Goal: Task Accomplishment & Management: Manage account settings

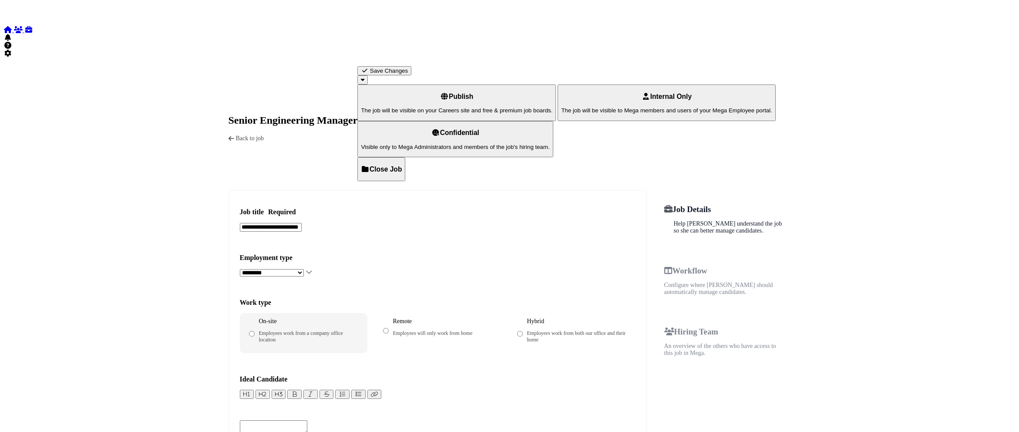
select select "********"
select select "**********"
click at [12, 26] on icon at bounding box center [7, 29] width 9 height 7
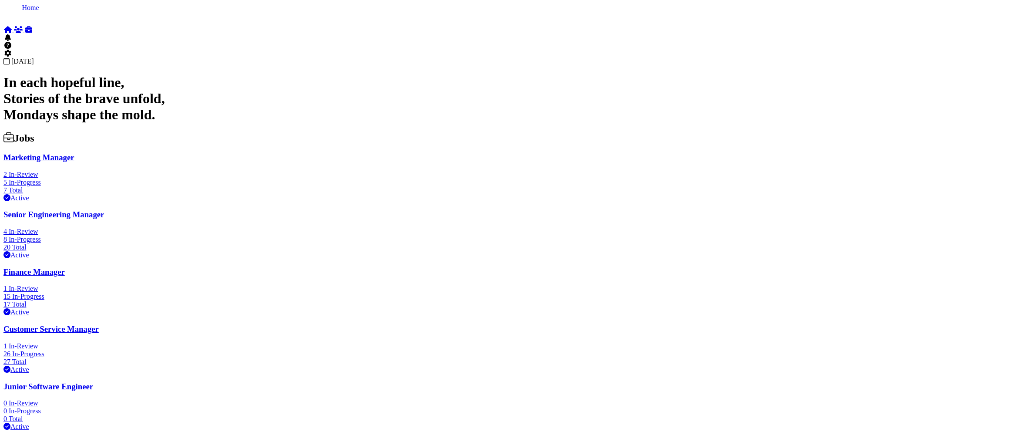
click at [12, 26] on icon at bounding box center [7, 29] width 9 height 7
click at [12, 57] on icon at bounding box center [7, 53] width 9 height 7
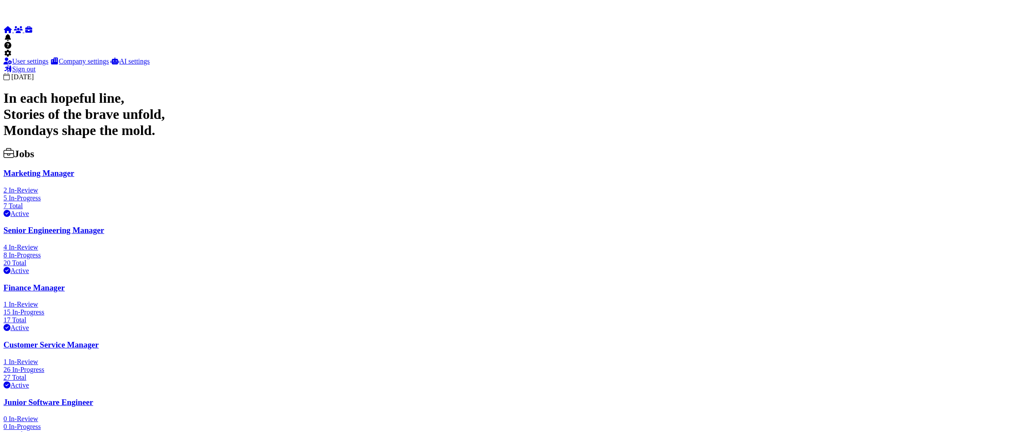
click at [48, 65] on link "User settings" at bounding box center [25, 60] width 45 height 7
select select "**********"
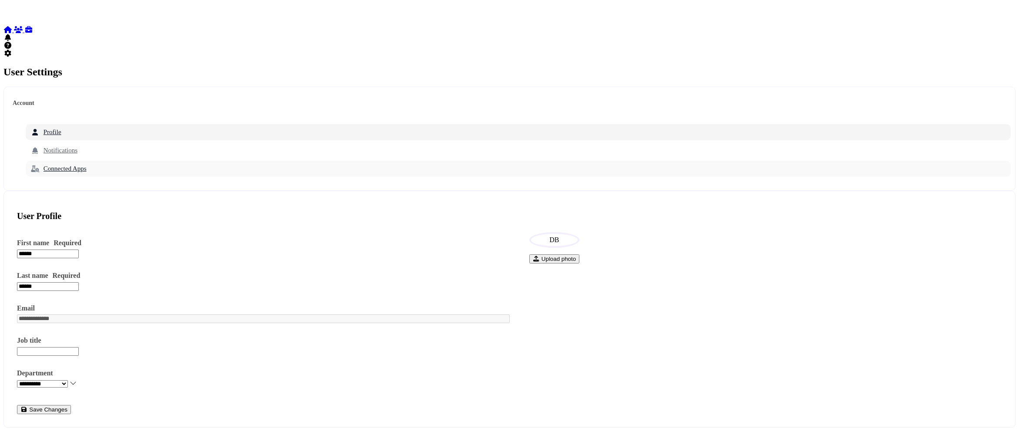
click at [173, 161] on link "Connected Apps" at bounding box center [518, 169] width 985 height 16
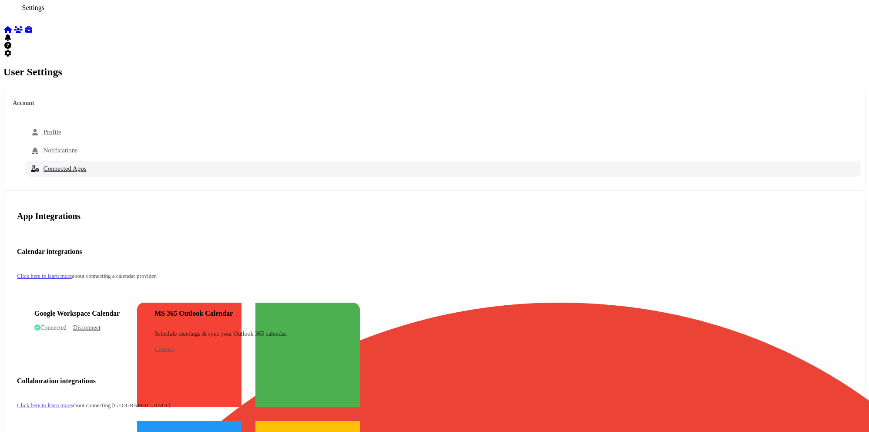
click at [12, 57] on icon at bounding box center [7, 53] width 9 height 7
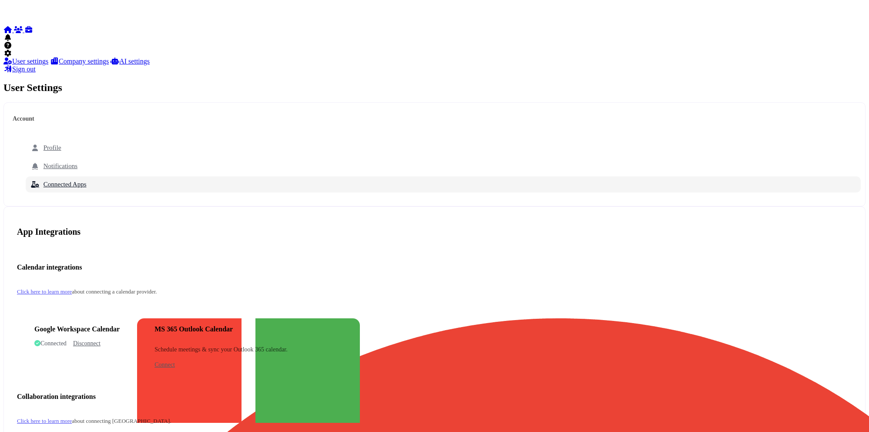
click at [75, 65] on link "Company settings" at bounding box center [79, 60] width 59 height 7
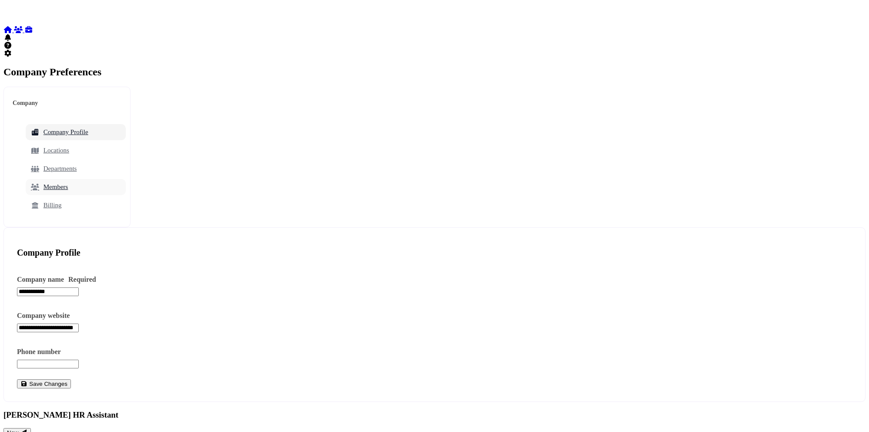
click at [111, 179] on link "Members" at bounding box center [76, 187] width 100 height 16
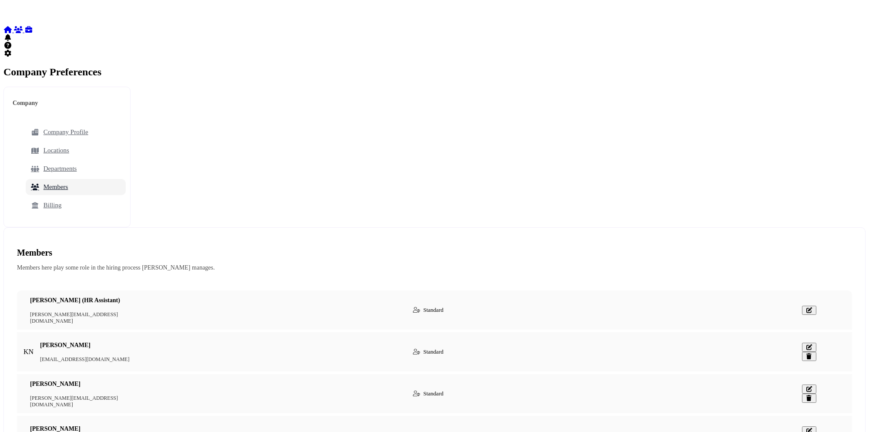
click at [806, 344] on icon "button" at bounding box center [809, 347] width 7 height 6
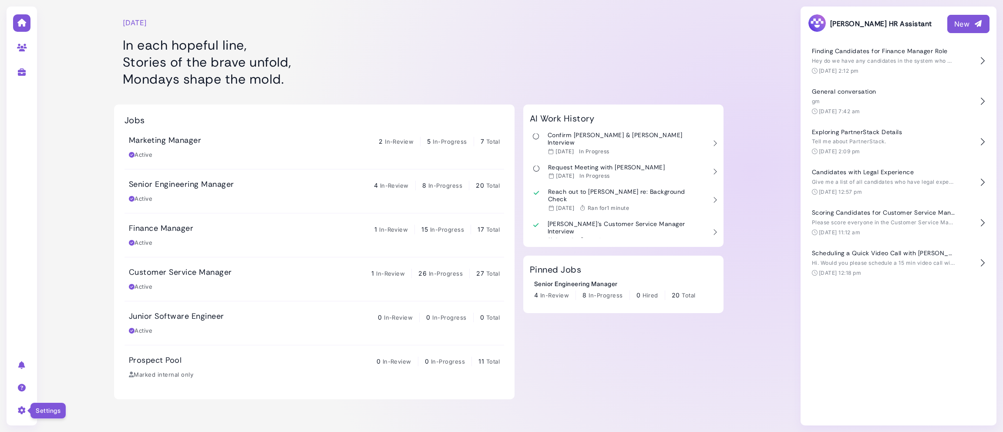
click at [25, 410] on icon at bounding box center [22, 410] width 10 height 8
click at [86, 354] on link "User settings" at bounding box center [96, 350] width 91 height 12
select select "**********"
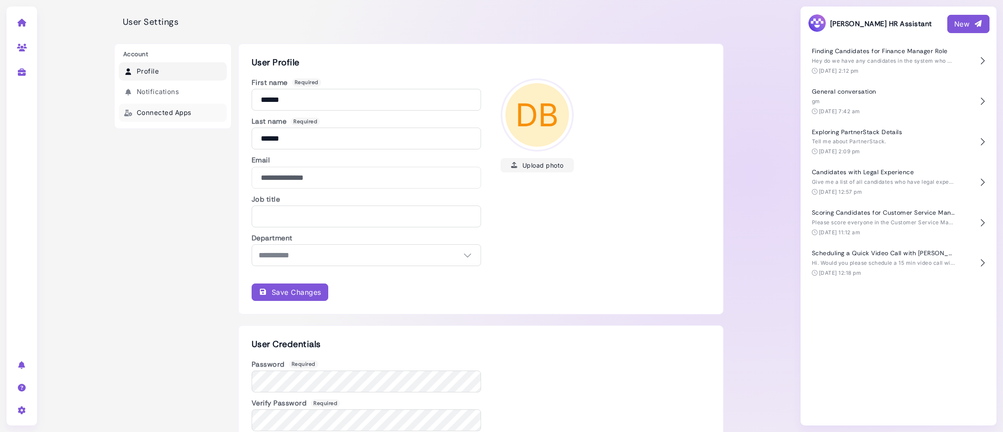
click at [179, 114] on link "Connected Apps" at bounding box center [173, 113] width 108 height 19
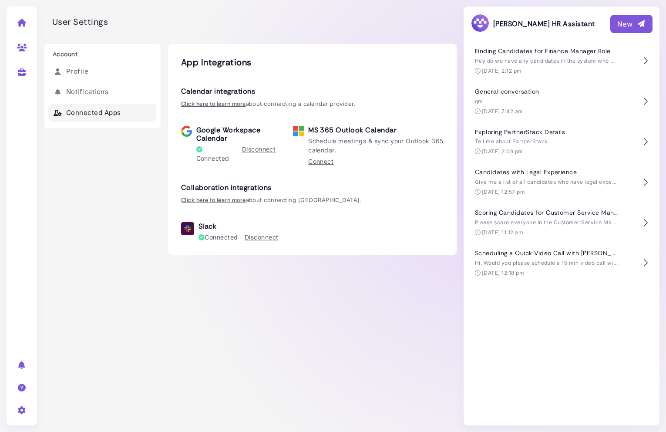
click at [387, 72] on div "App Integrations" at bounding box center [312, 65] width 263 height 17
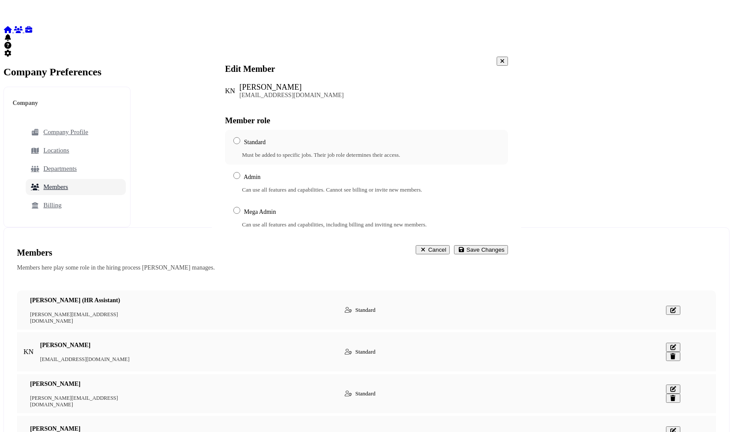
click at [397, 175] on div "Admin Can use all features and capabilities. Cannot see billing or invite new m…" at bounding box center [326, 182] width 191 height 23
click at [378, 205] on div "Mega Admin Can use all features and capabilities, including billing and invitin…" at bounding box center [328, 216] width 195 height 23
click at [406, 158] on div "Standard Must be added to specific jobs. Their job role determines their access." at bounding box center [366, 147] width 283 height 35
click at [500, 64] on icon at bounding box center [502, 61] width 4 height 6
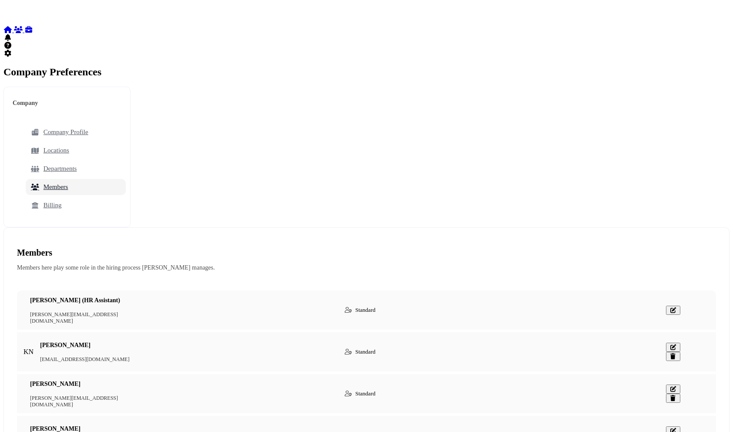
click at [337, 66] on div "Company Preferences" at bounding box center [366, 72] width 726 height 12
